Goal: Task Accomplishment & Management: Manage account settings

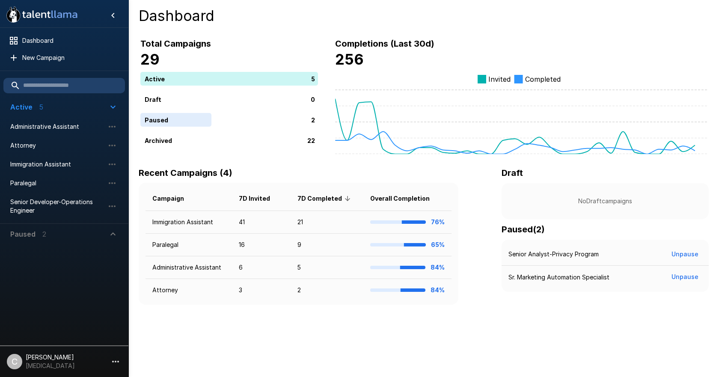
click at [122, 353] on li "C [PERSON_NAME] [MEDICAL_DATA]" at bounding box center [64, 359] width 128 height 27
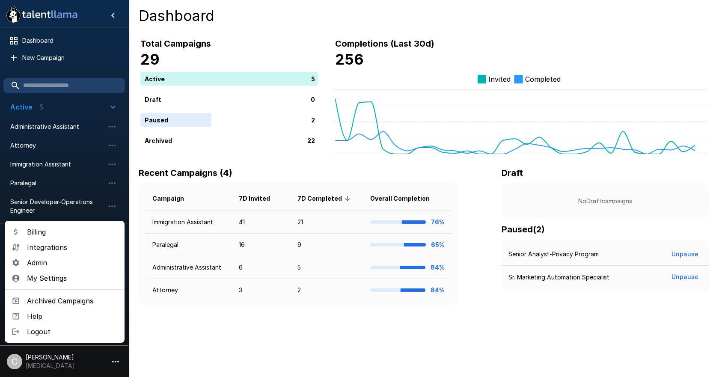
click at [30, 260] on span "Admin" at bounding box center [72, 262] width 91 height 10
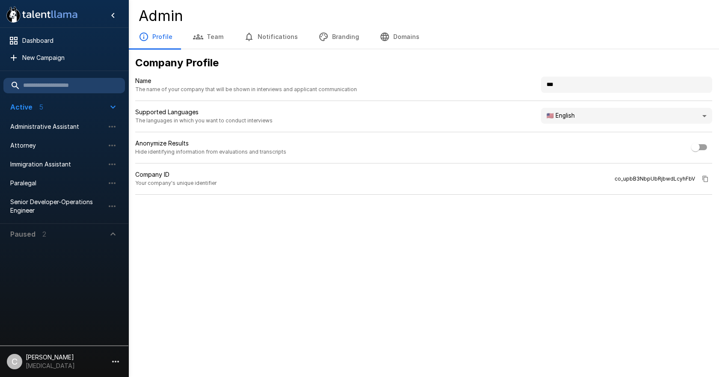
click at [197, 35] on icon "button" at bounding box center [198, 36] width 10 height 5
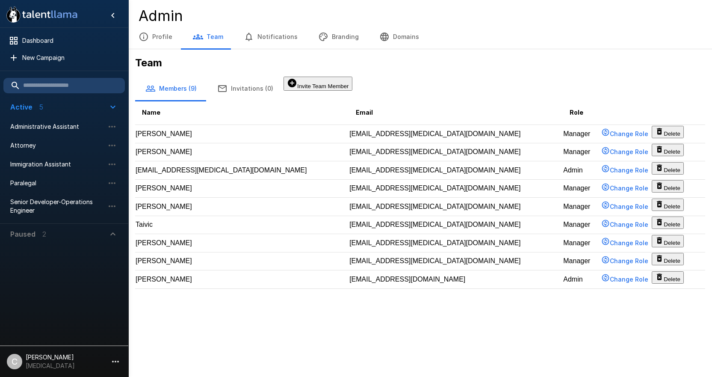
click at [411, 40] on button "Domains" at bounding box center [399, 37] width 60 height 24
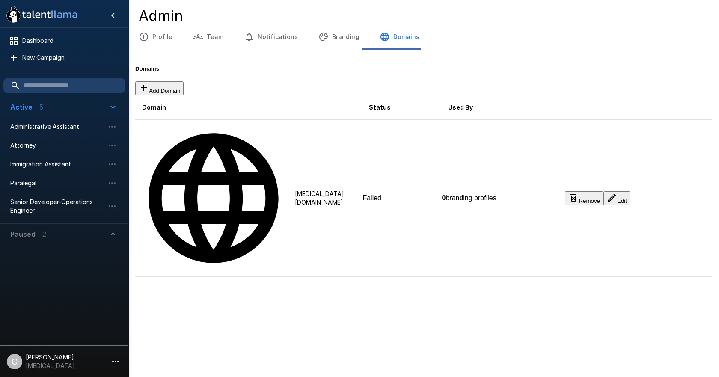
click at [564, 125] on td "Remove Edit" at bounding box center [638, 198] width 148 height 157
click at [362, 194] on div "Failed" at bounding box center [401, 198] width 78 height 8
click at [150, 120] on icon at bounding box center [214, 198] width 156 height 156
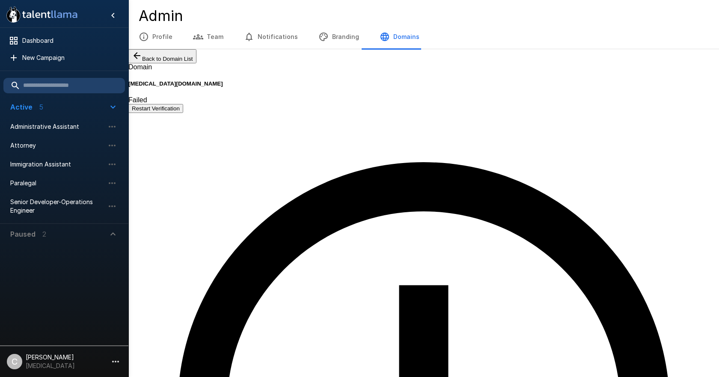
click at [318, 328] on div ".st0{fill:#FFFFFF;} .st1{fill:#76a4ed;} Dashboard New Campaign Active 5 Adminis…" at bounding box center [359, 188] width 719 height 377
drag, startPoint x: 331, startPoint y: 308, endPoint x: 331, endPoint y: 302, distance: 6.4
click at [331, 307] on div ".st0{fill:#FFFFFF;} .st1{fill:#76a4ed;} Dashboard New Campaign Active 5 Adminis…" at bounding box center [359, 188] width 719 height 377
